Goal: Task Accomplishment & Management: Manage account settings

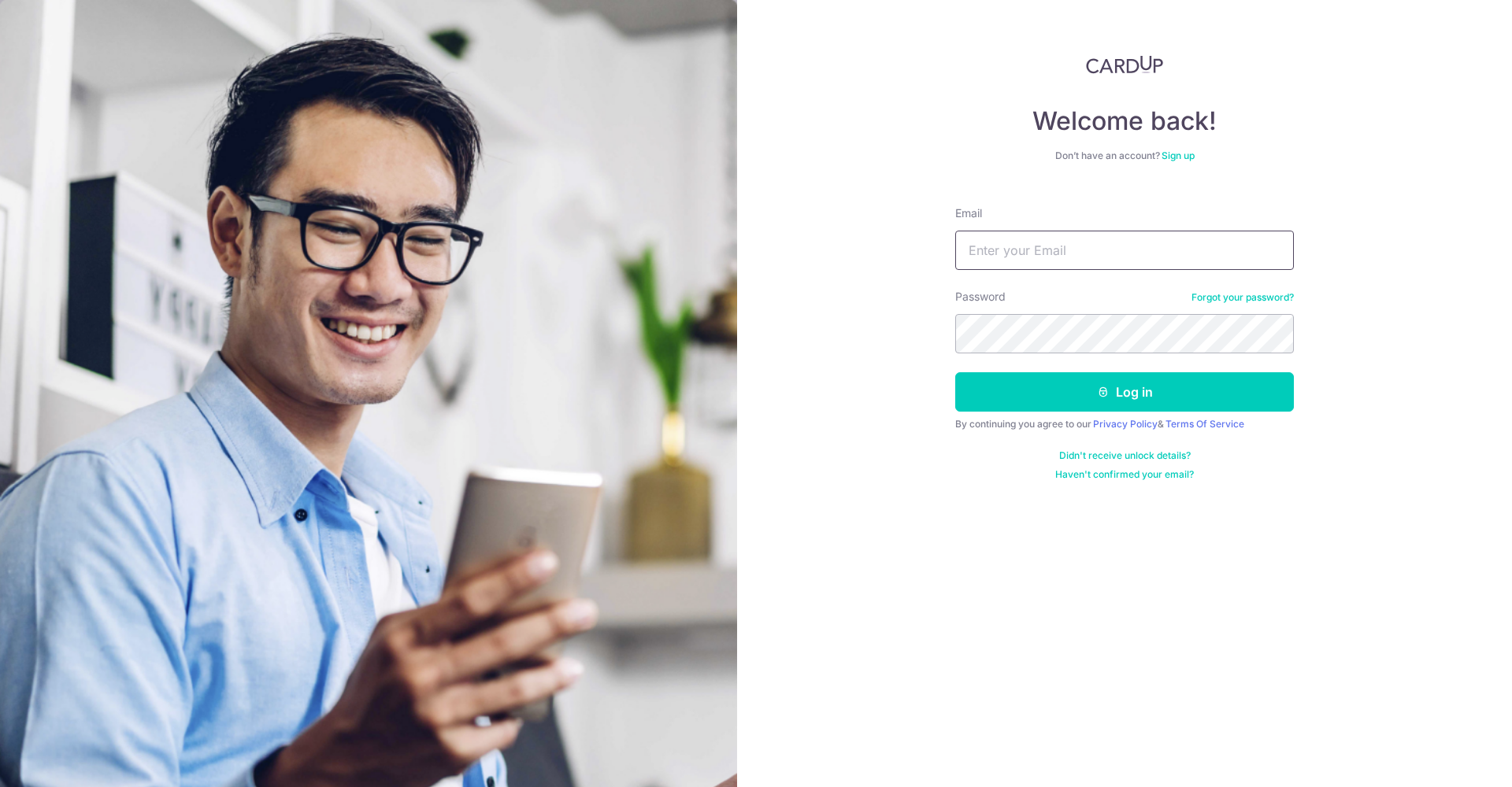
type input "anghk415@yahoo.com.sg"
click at [1124, 392] on button "Log in" at bounding box center [1124, 392] width 339 height 40
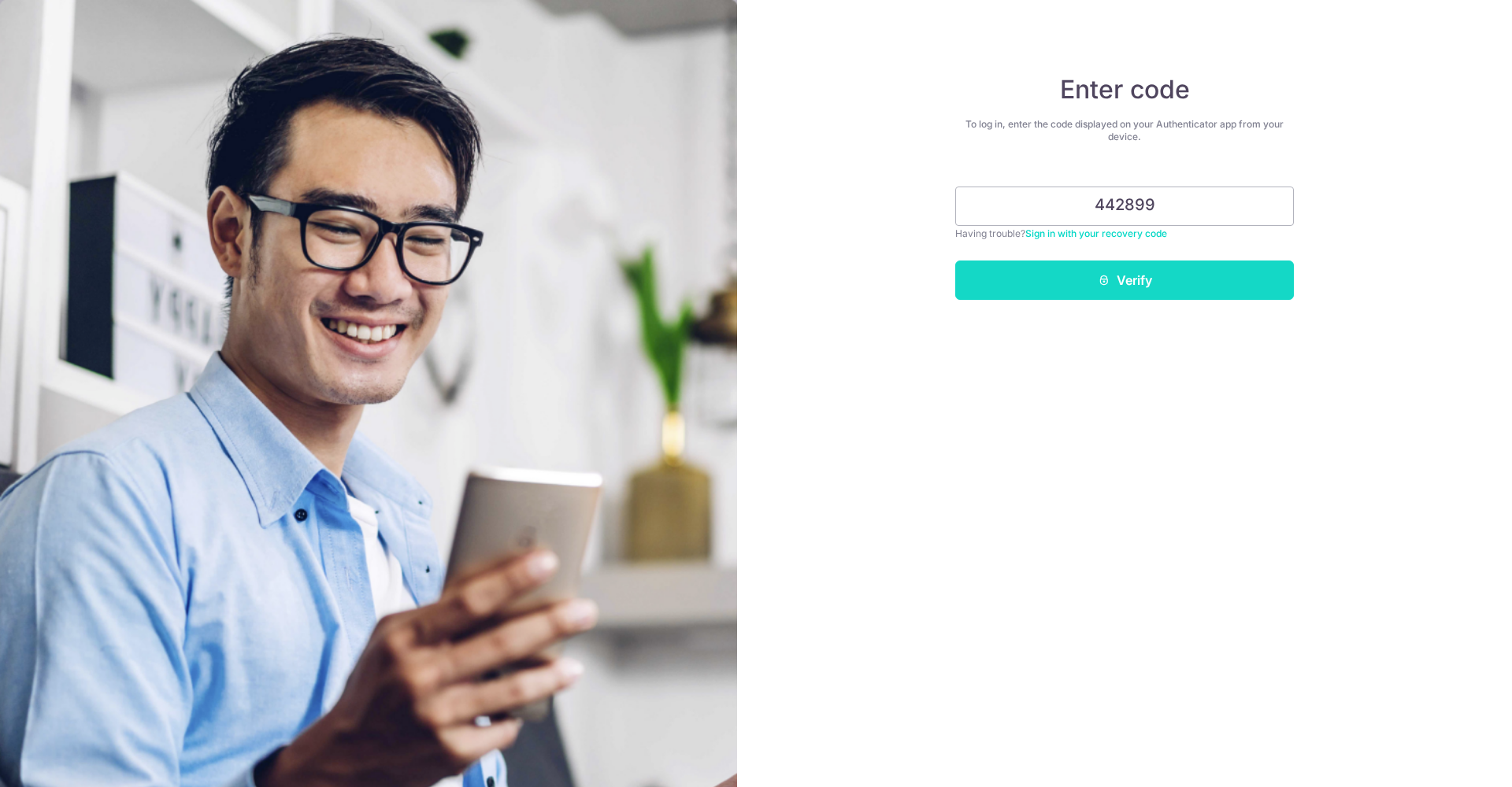
type input "442899"
click at [1151, 281] on button "Verify" at bounding box center [1124, 281] width 339 height 40
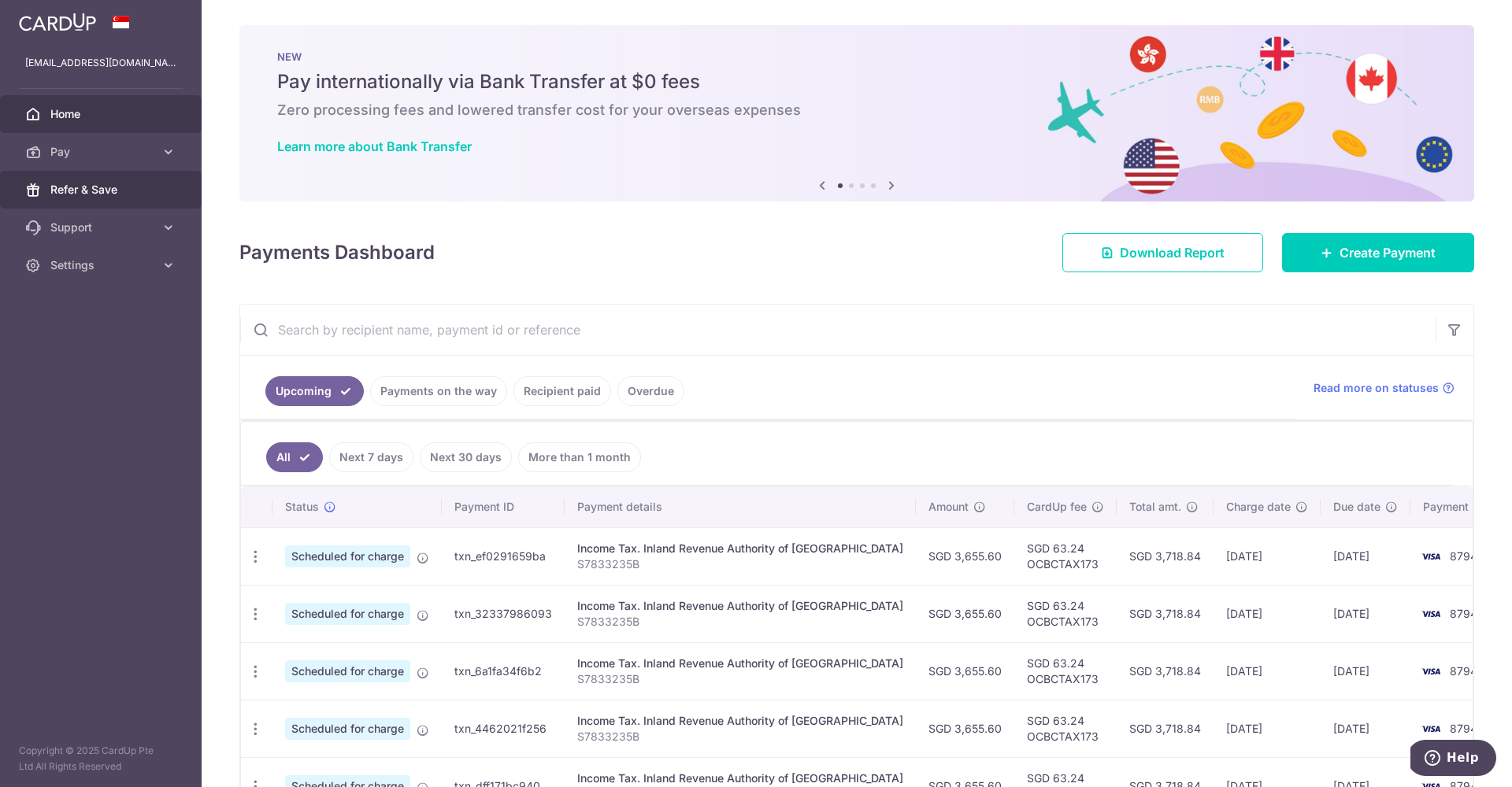
click at [99, 187] on span "Refer & Save" at bounding box center [103, 190] width 104 height 16
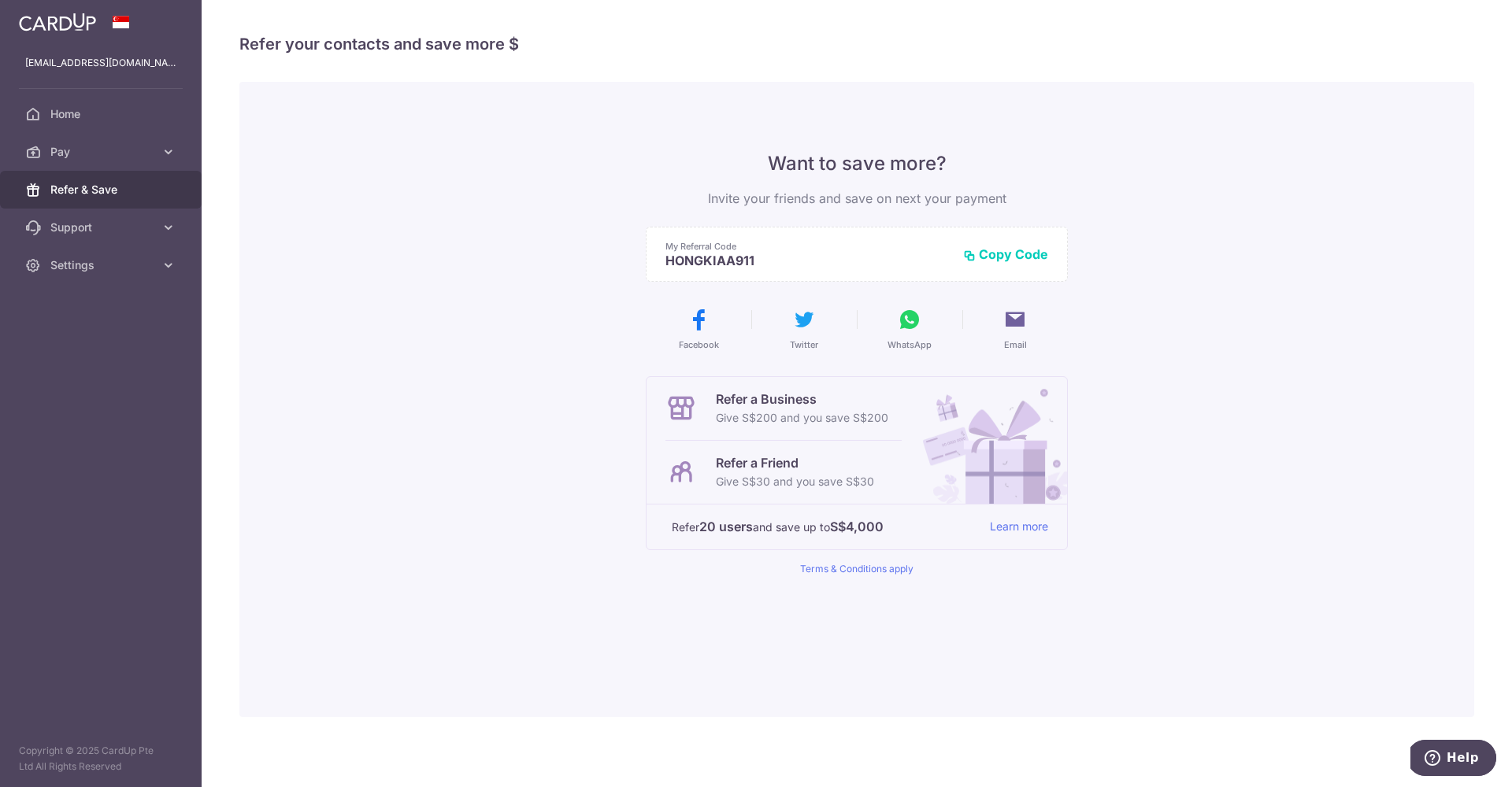
click at [1009, 257] on button "Copy Code" at bounding box center [1005, 254] width 85 height 16
drag, startPoint x: 873, startPoint y: 479, endPoint x: 679, endPoint y: 477, distance: 194.0
click at [679, 477] on div "Refer a Friend Give S$30 and you save S$30" at bounding box center [783, 473] width 236 height 63
copy div "Refer a Friend Give S$30 and you save S$30"
